Goal: Navigation & Orientation: Find specific page/section

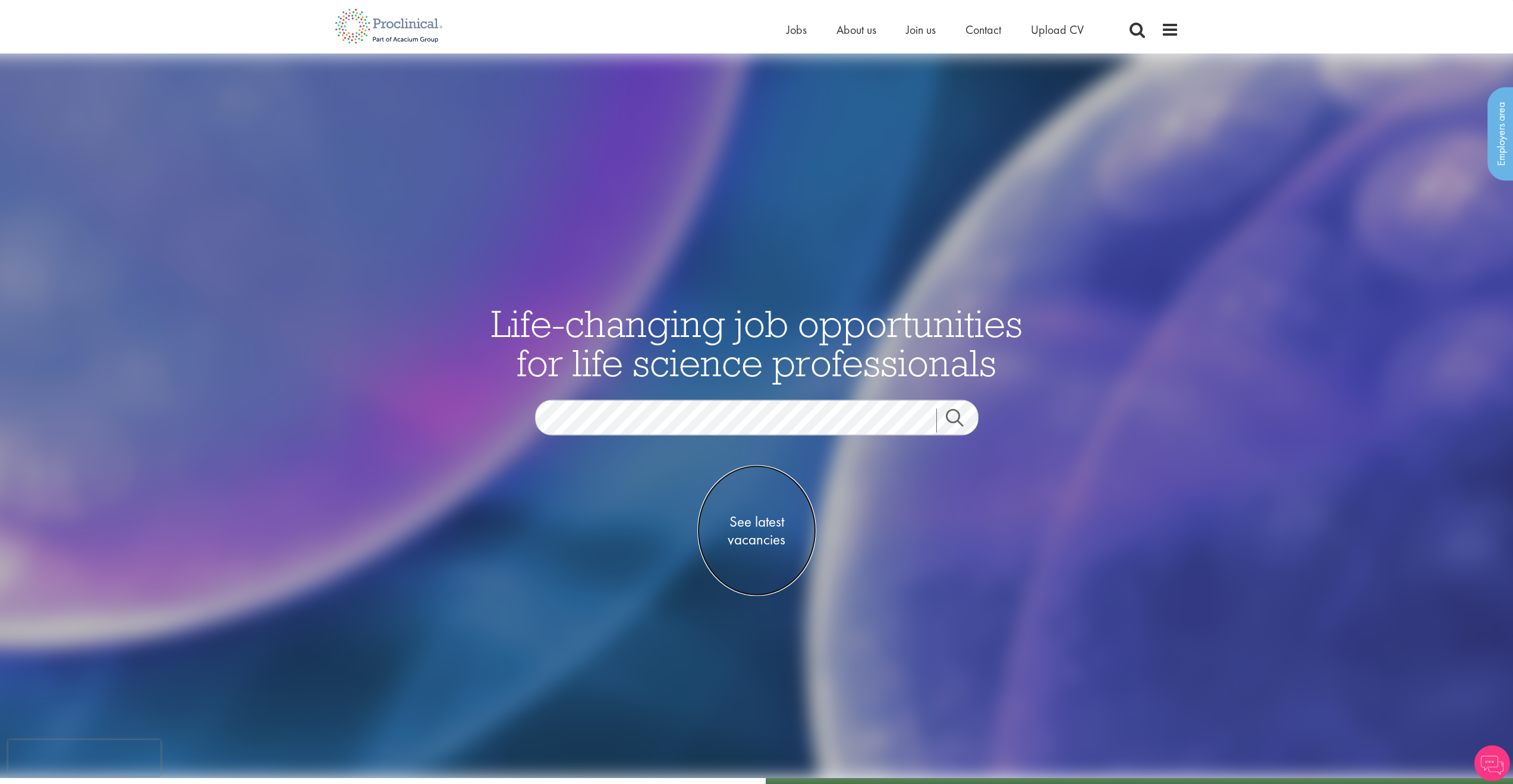
click at [752, 522] on span "See latest vacancies" at bounding box center [756, 531] width 119 height 36
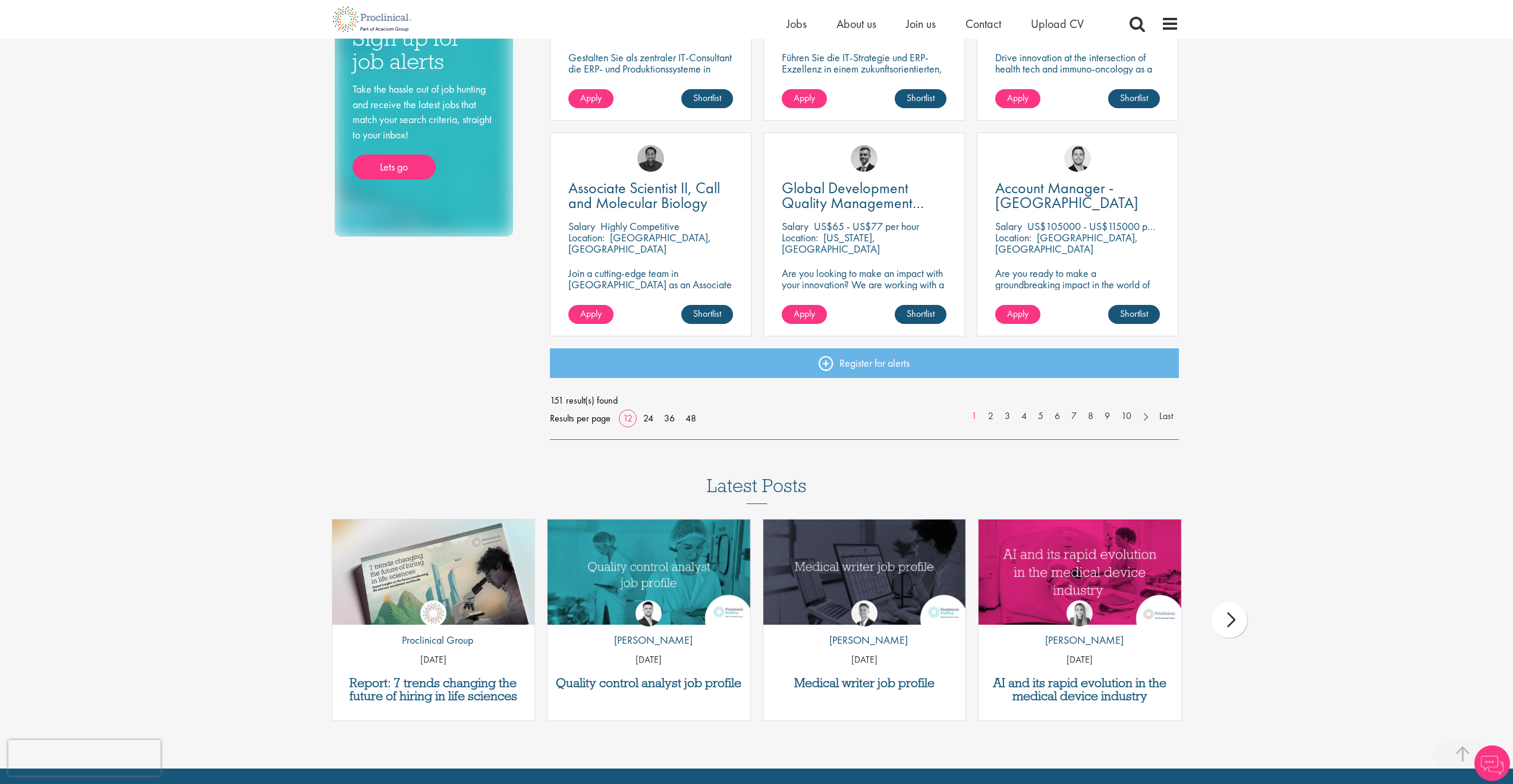
scroll to position [854, 0]
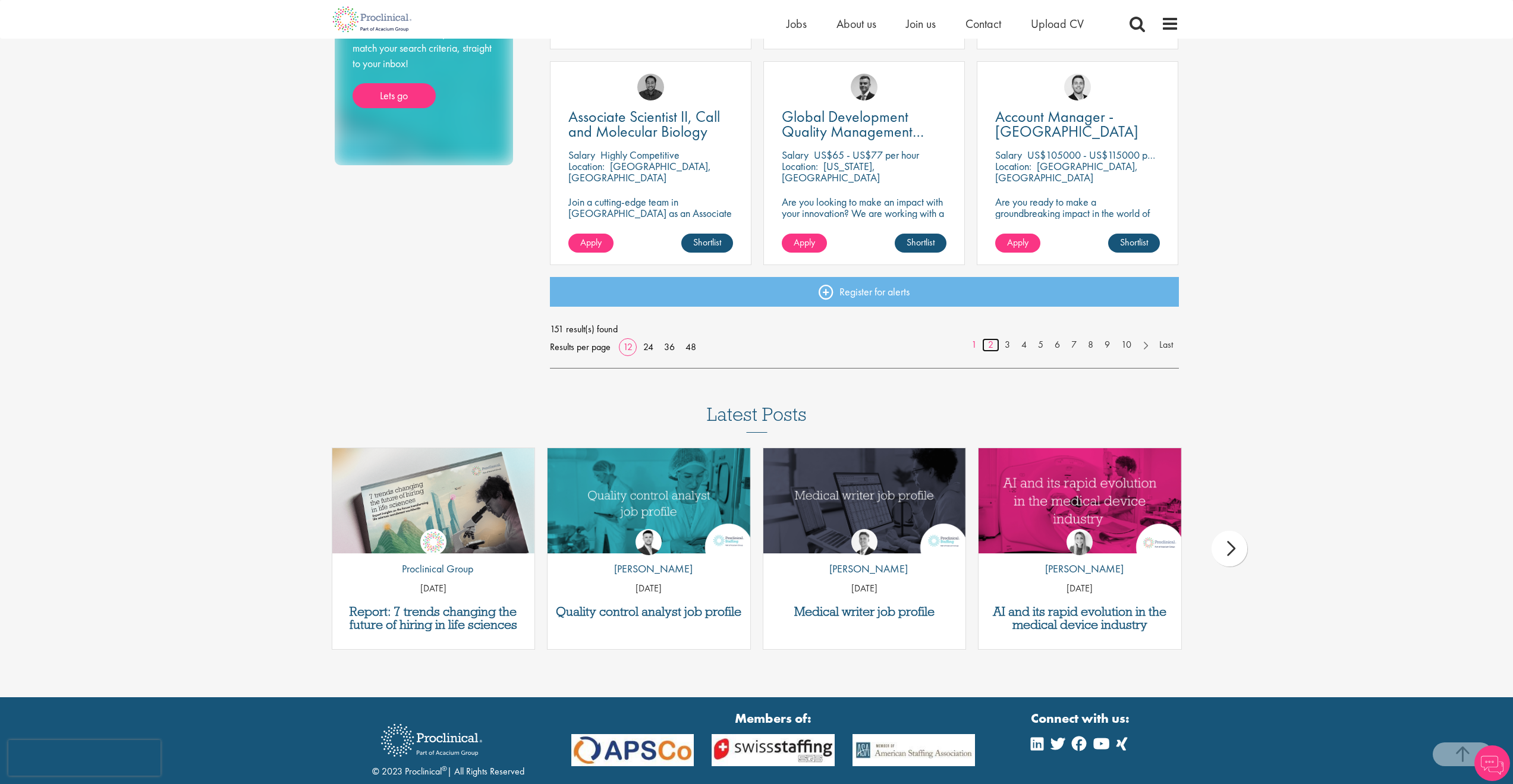
click at [987, 344] on link "2" at bounding box center [991, 345] width 17 height 14
